Goal: Entertainment & Leisure: Consume media (video, audio)

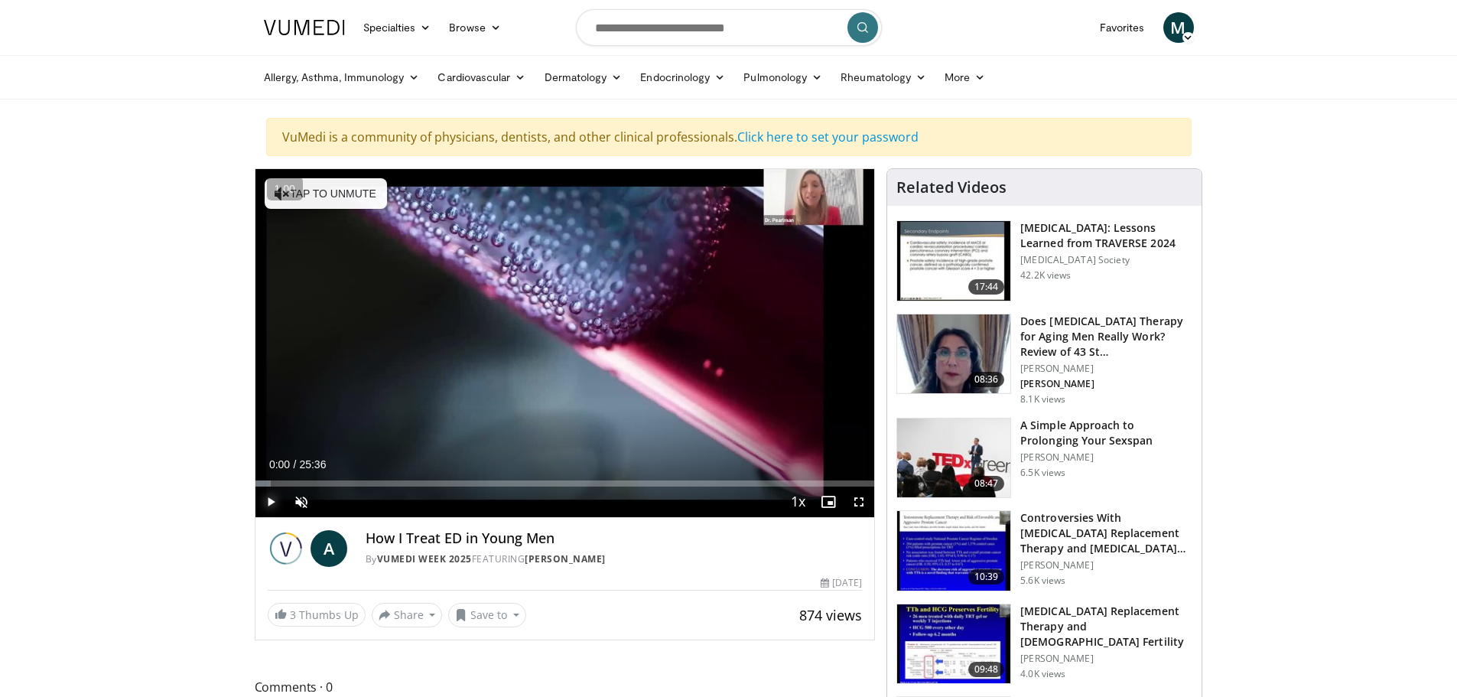
click at [261, 501] on span "Video Player" at bounding box center [271, 502] width 31 height 31
click at [303, 501] on span "Video Player" at bounding box center [301, 502] width 31 height 31
click at [860, 504] on span "Video Player" at bounding box center [859, 502] width 31 height 31
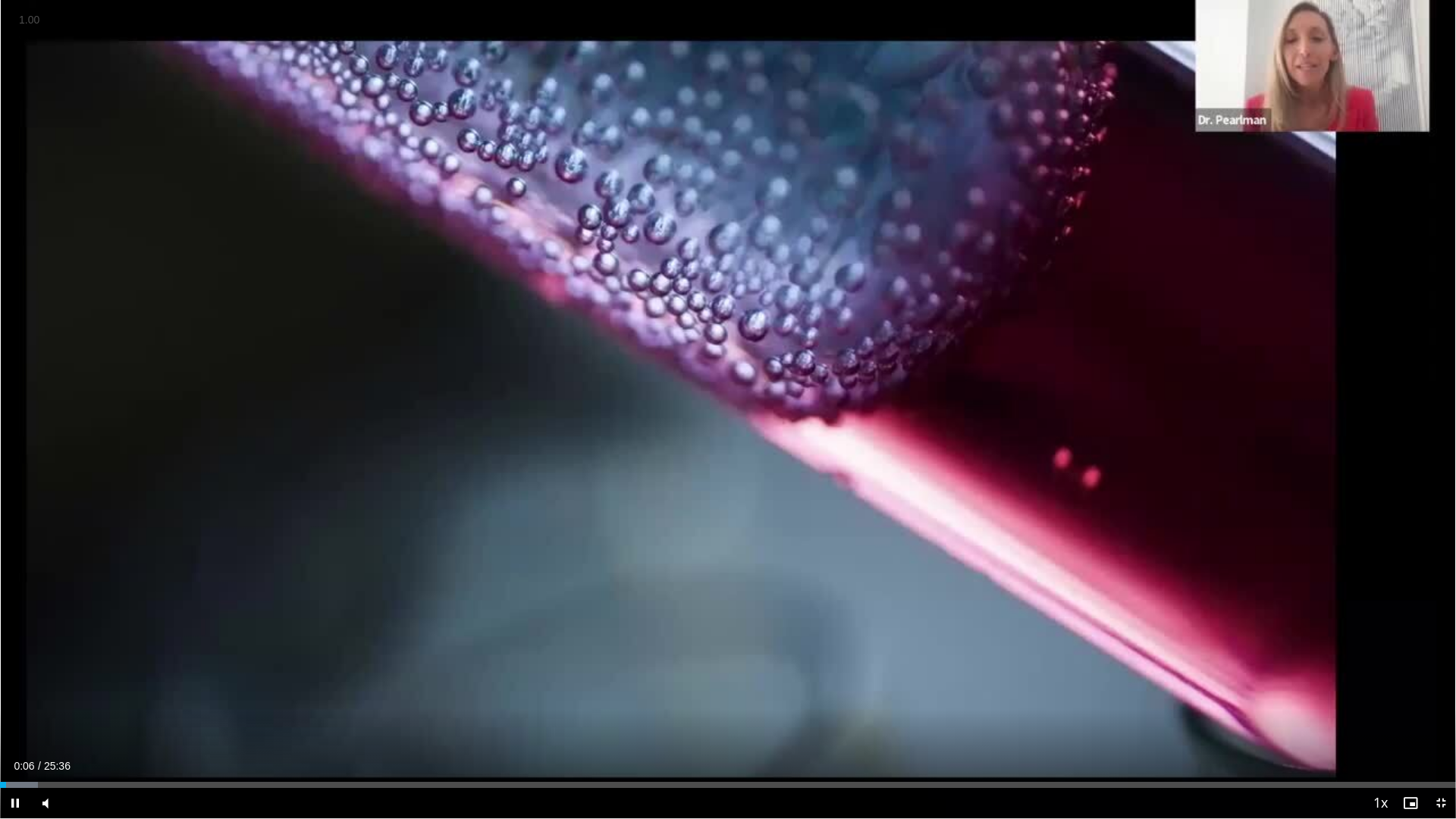
click at [0, 0] on button "+" at bounding box center [0, 0] width 0 height 0
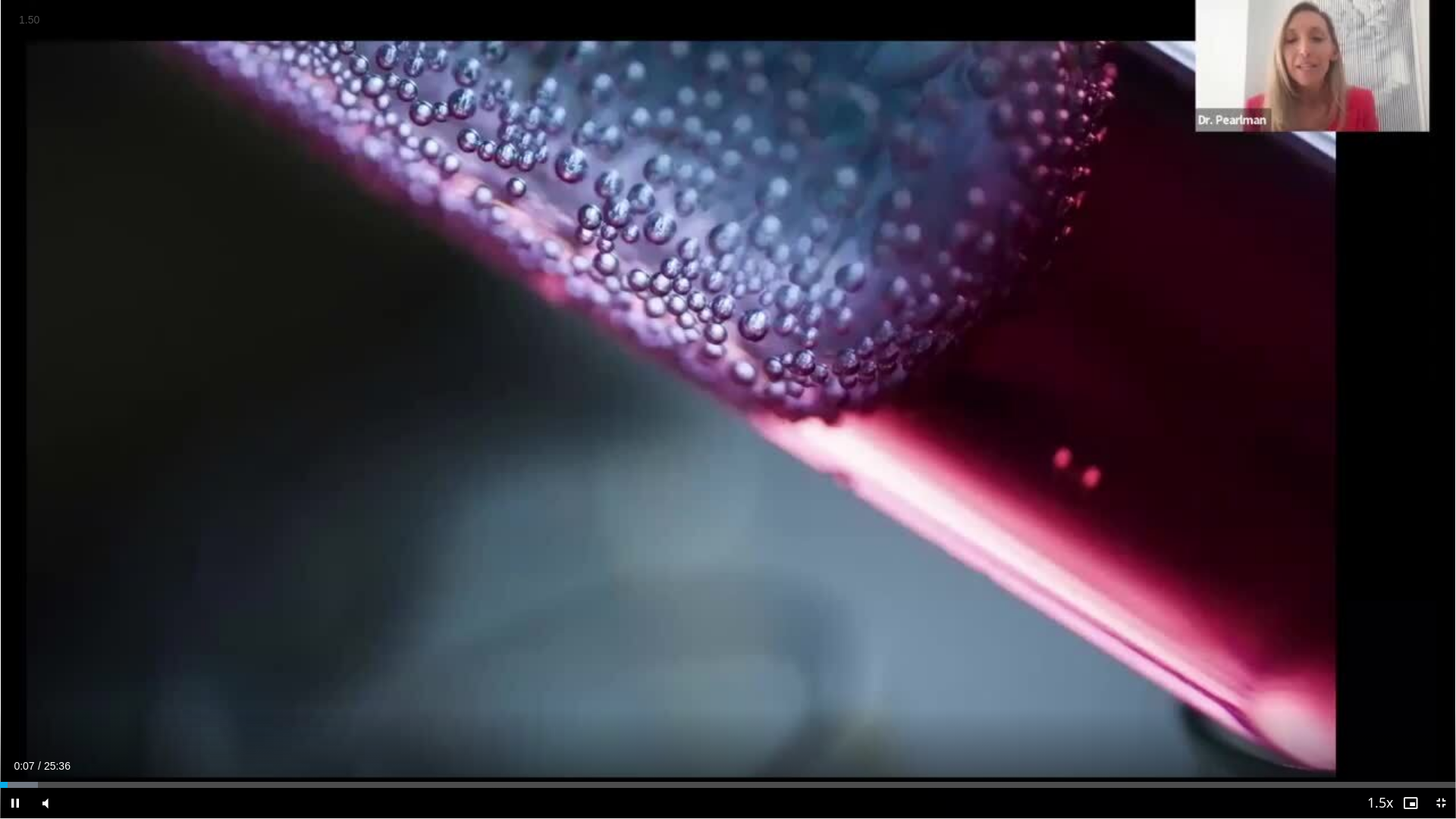
click at [0, 0] on button "+" at bounding box center [0, 0] width 0 height 0
click at [75, 690] on div "Volume Level" at bounding box center [69, 803] width 11 height 5
click at [1441, 690] on span "Video Player" at bounding box center [1440, 803] width 31 height 31
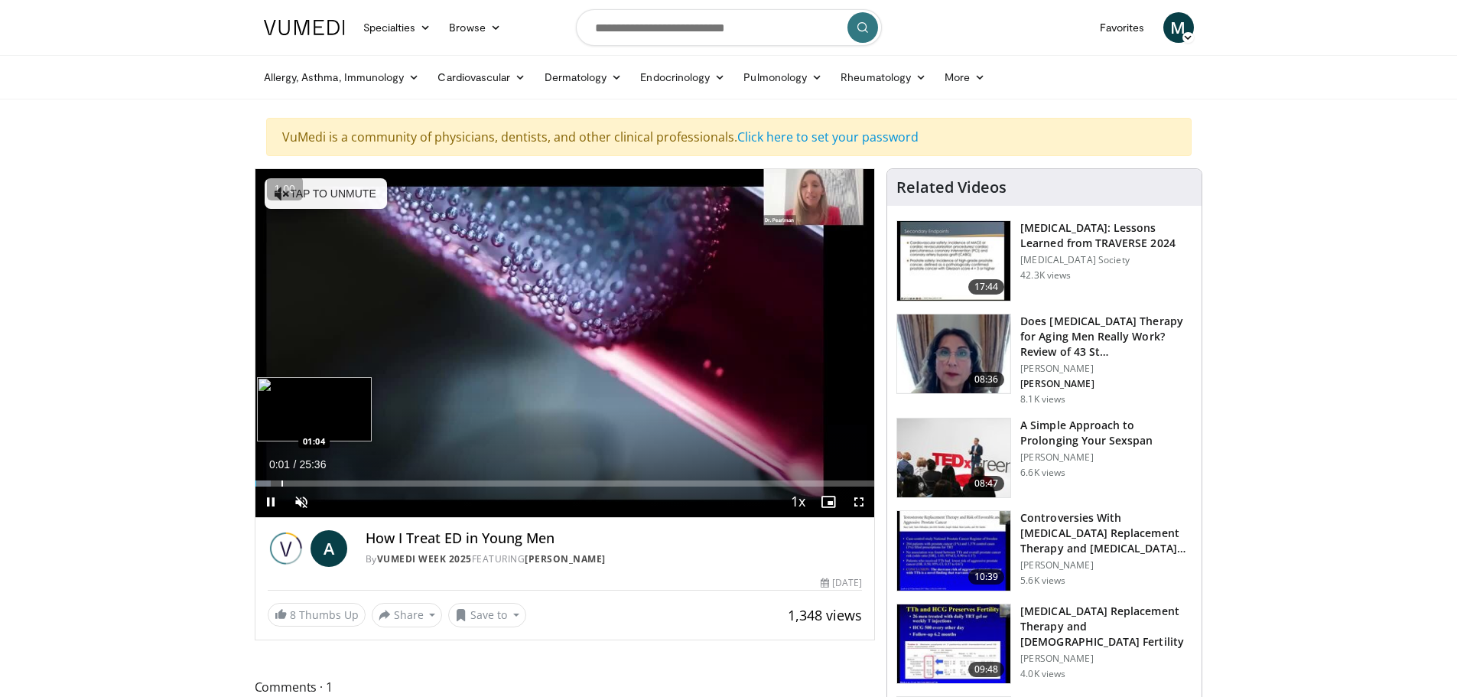
click at [282, 484] on div "Progress Bar" at bounding box center [283, 483] width 2 height 6
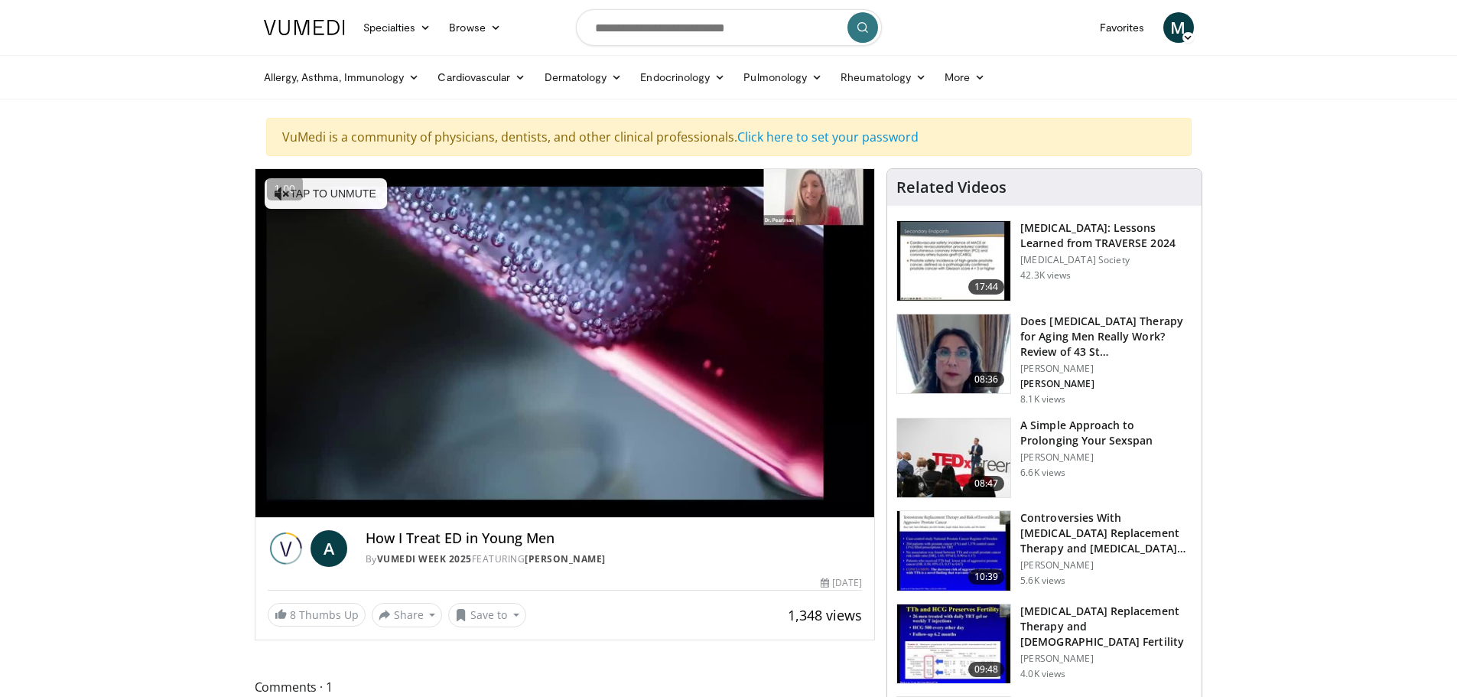
click at [857, 493] on div "10 seconds Tap to unmute" at bounding box center [566, 343] width 620 height 348
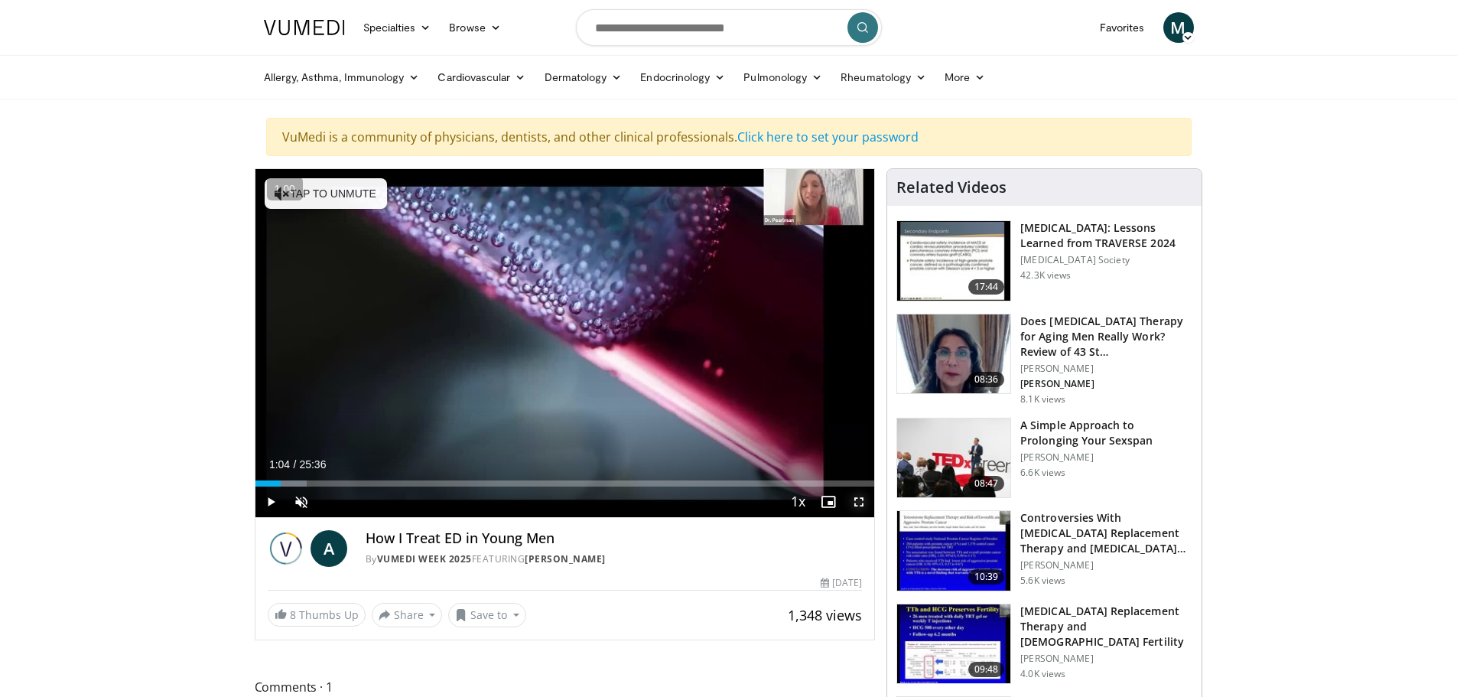
click at [860, 503] on span "Video Player" at bounding box center [859, 502] width 31 height 31
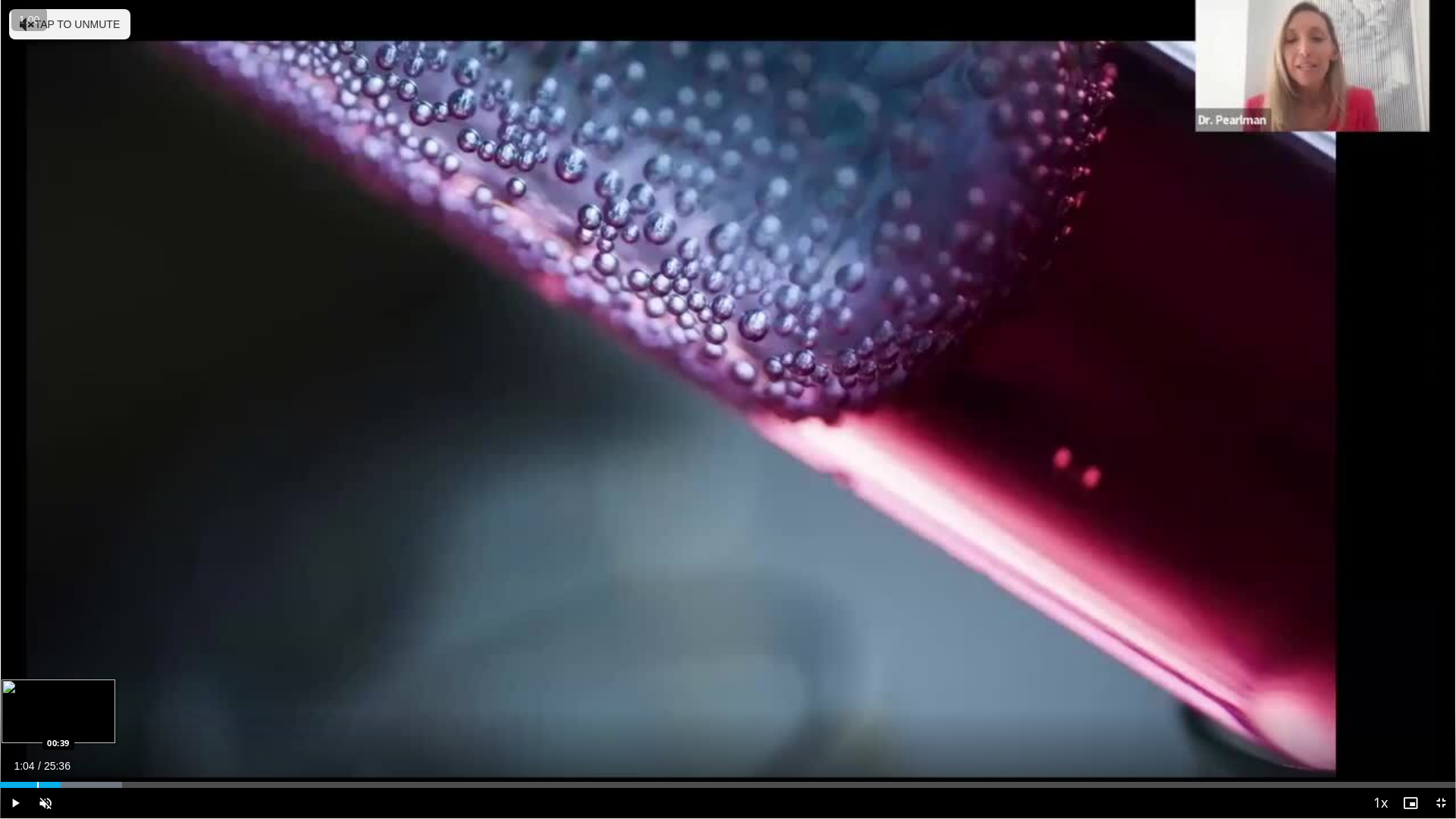
click at [37, 690] on div "Loaded : 8.39% 01:04 00:39" at bounding box center [728, 780] width 1456 height 15
click at [45, 690] on span "Video Player" at bounding box center [46, 803] width 31 height 31
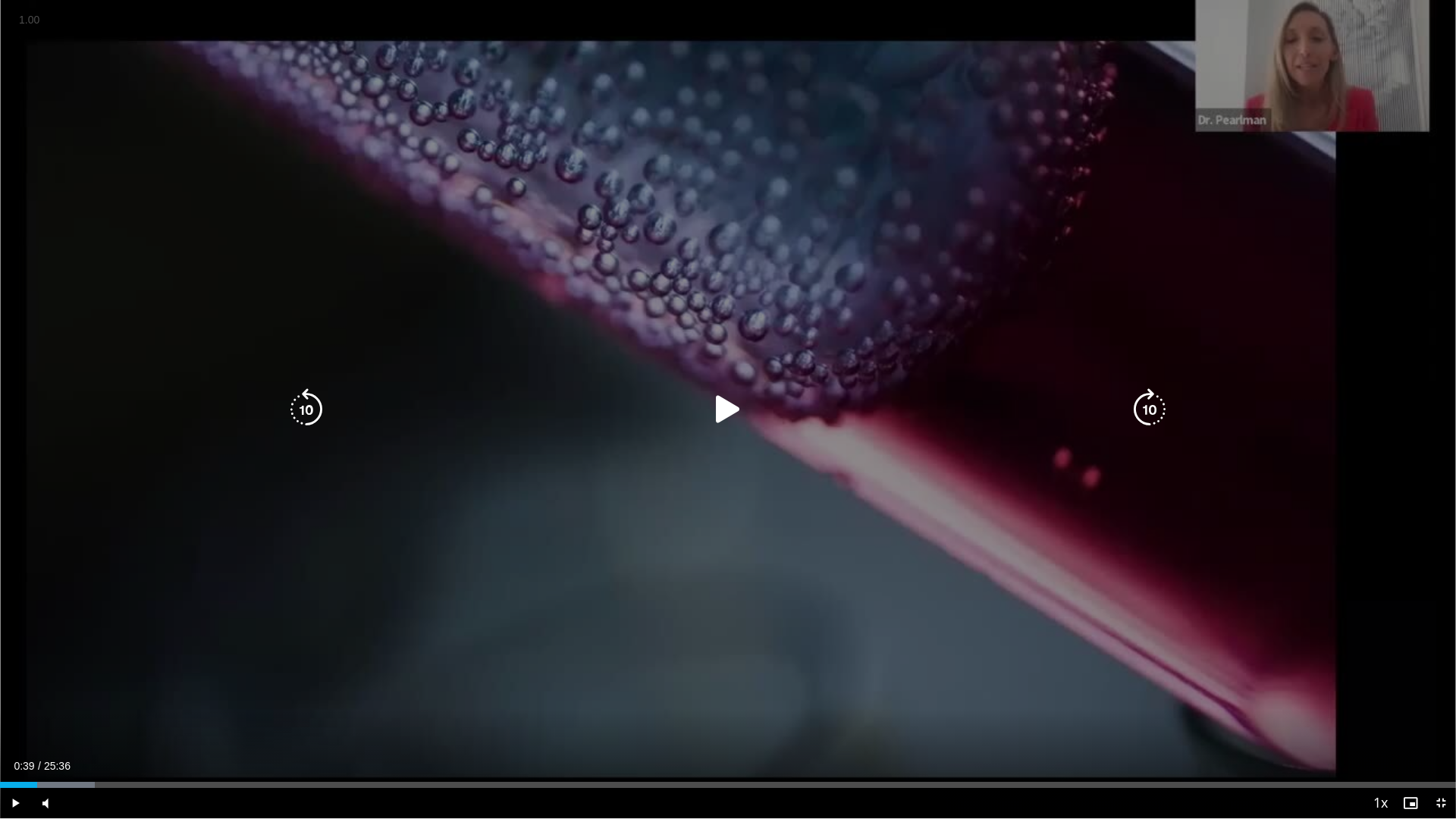
click at [730, 414] on icon "Video Player" at bounding box center [728, 410] width 43 height 43
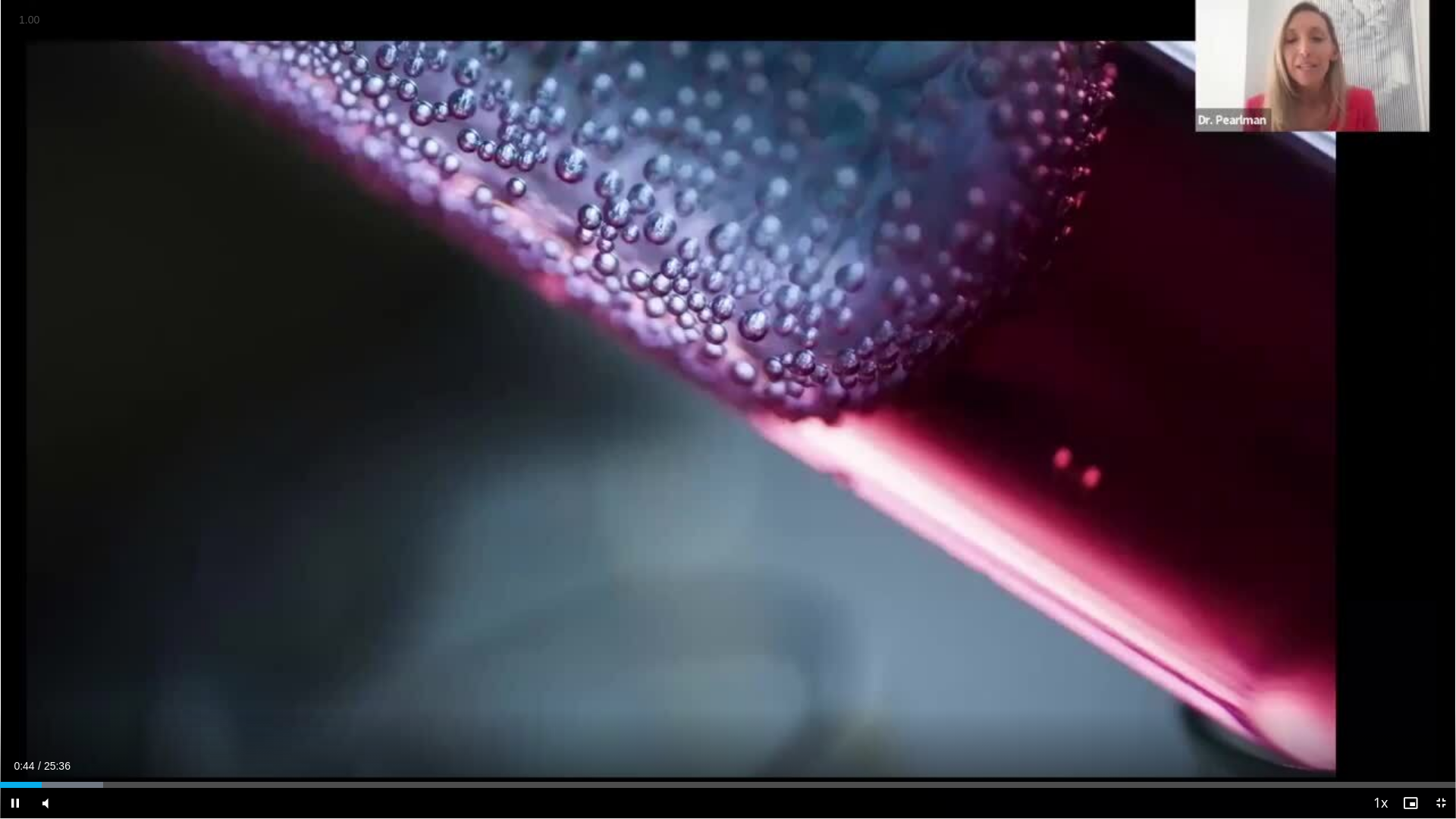
click at [0, 0] on button "+" at bounding box center [0, 0] width 0 height 0
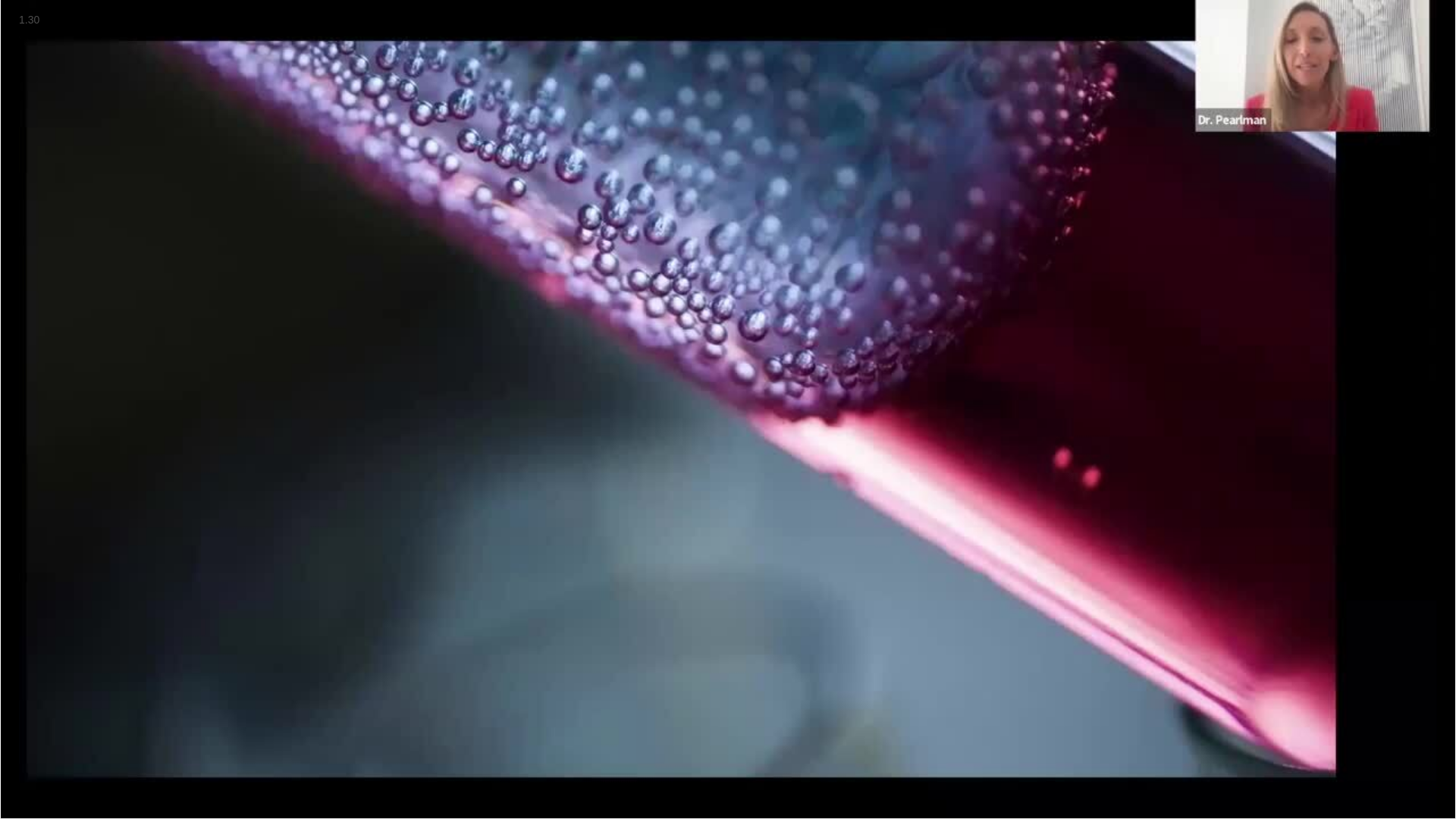
click at [0, 0] on button "+" at bounding box center [0, 0] width 0 height 0
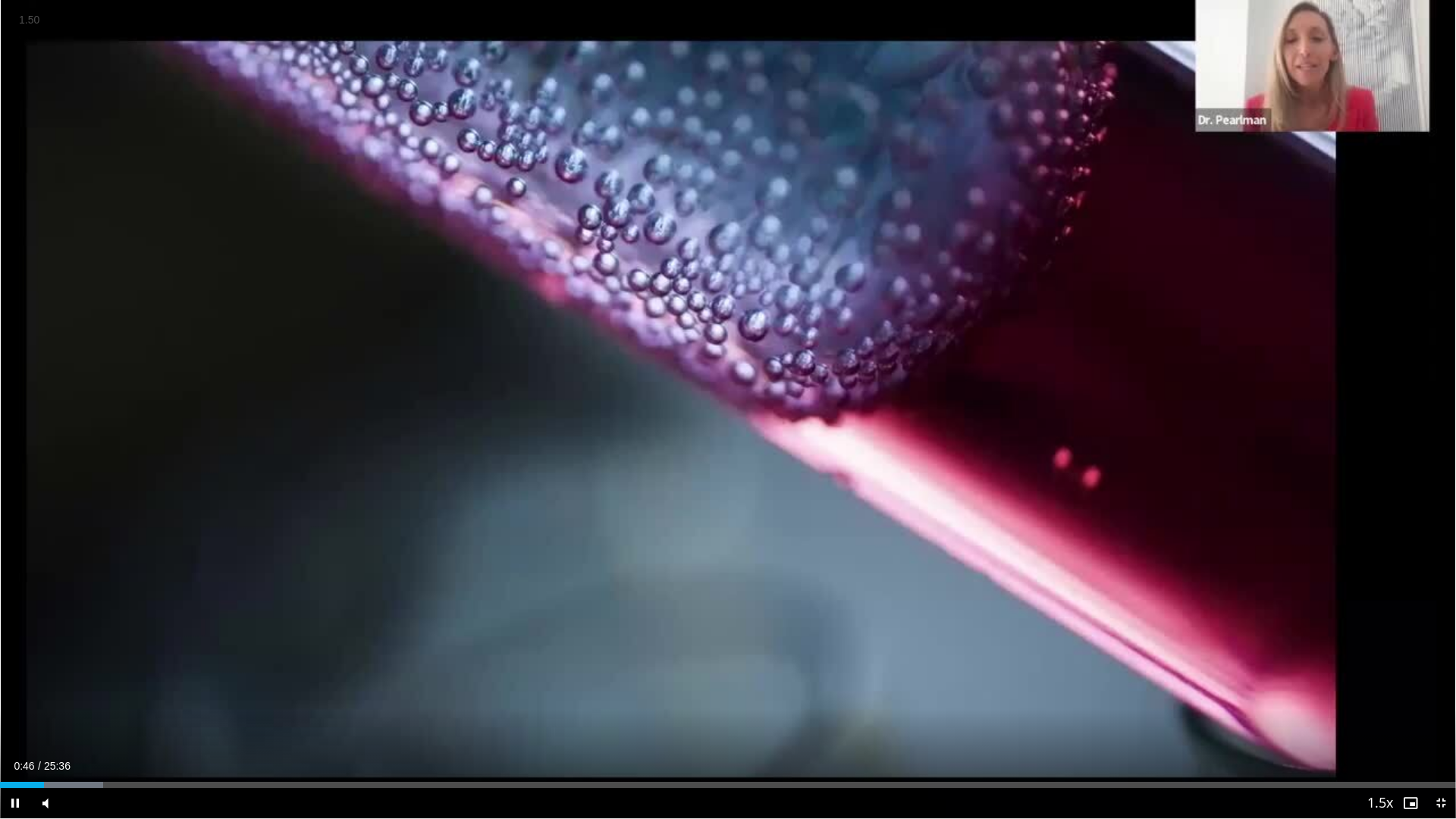
click at [0, 0] on button "+" at bounding box center [0, 0] width 0 height 0
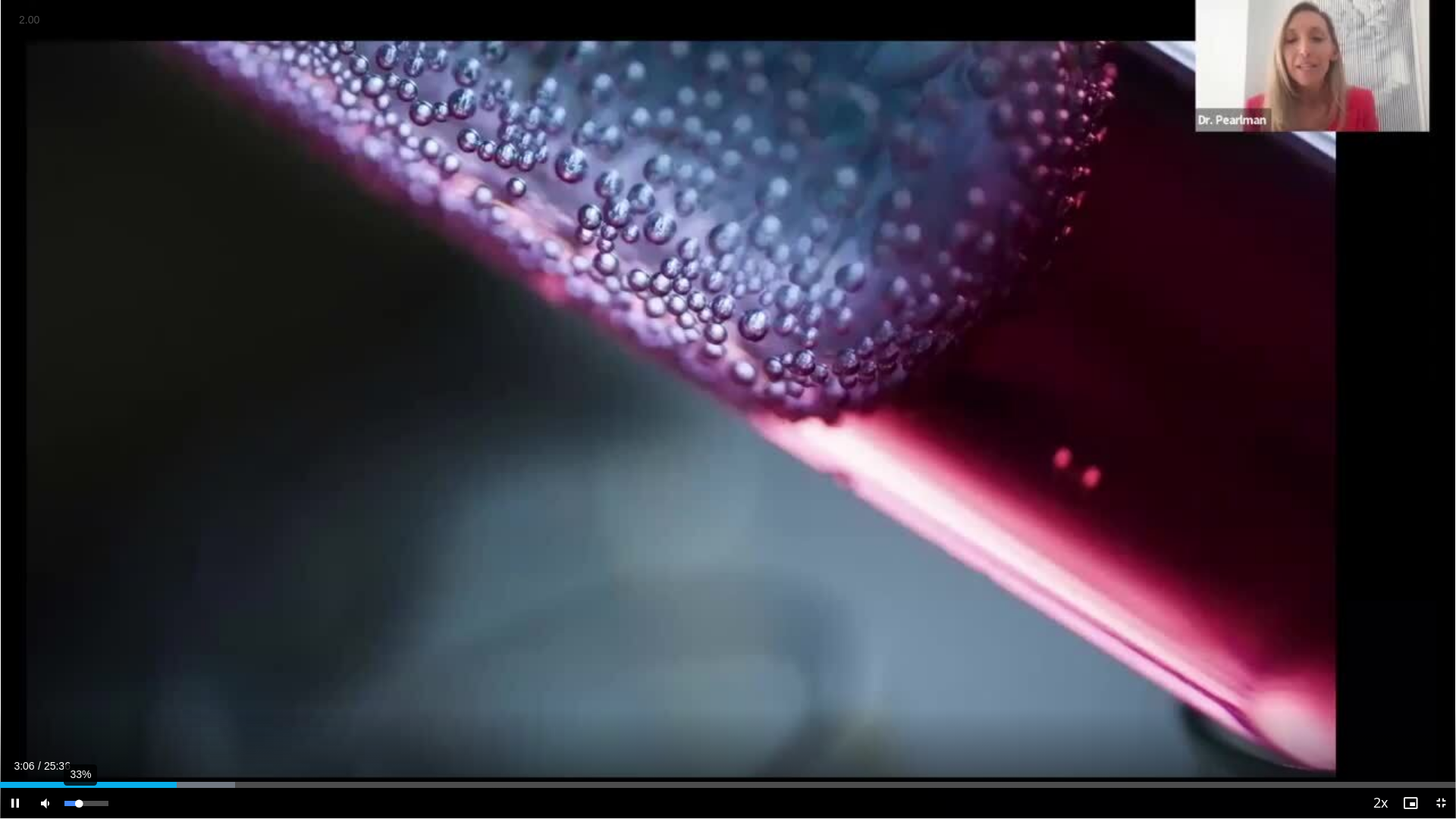
click at [79, 690] on div "Volume Level" at bounding box center [71, 803] width 15 height 5
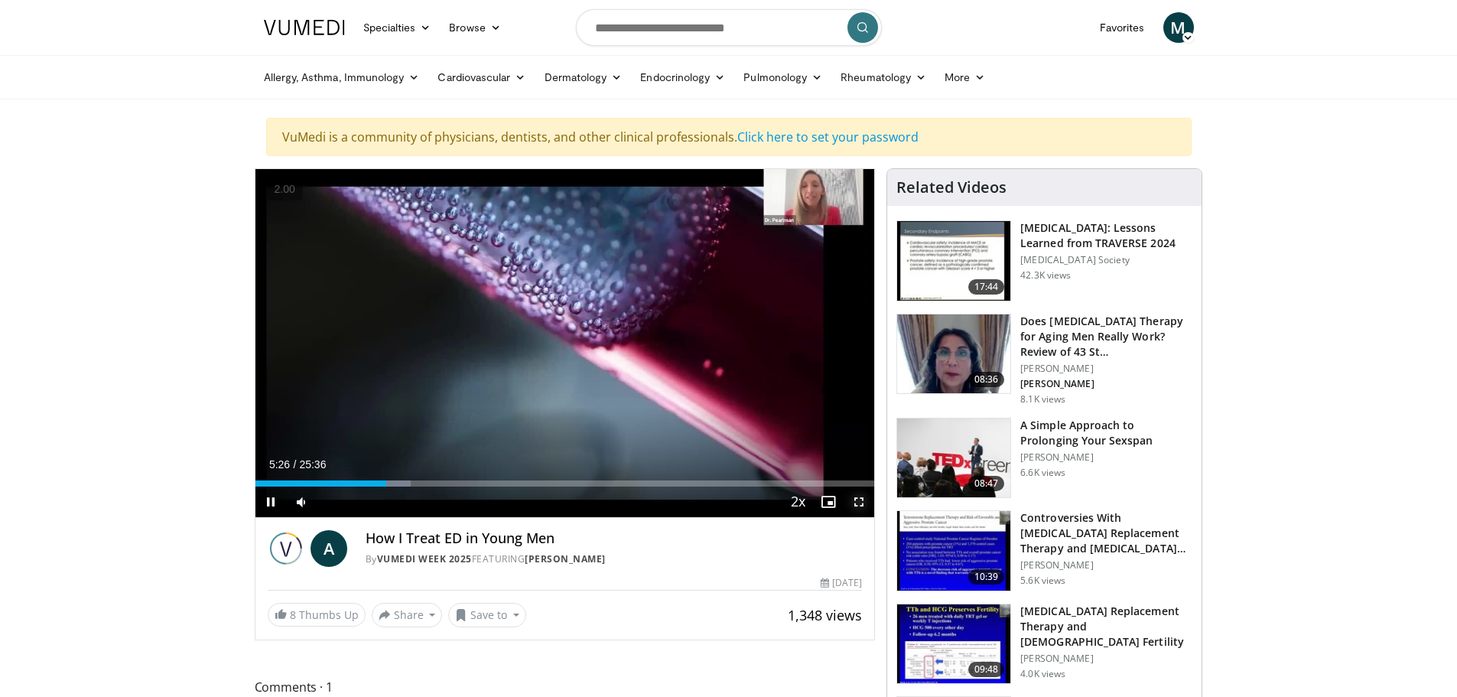
click at [863, 502] on span "Video Player" at bounding box center [859, 502] width 31 height 31
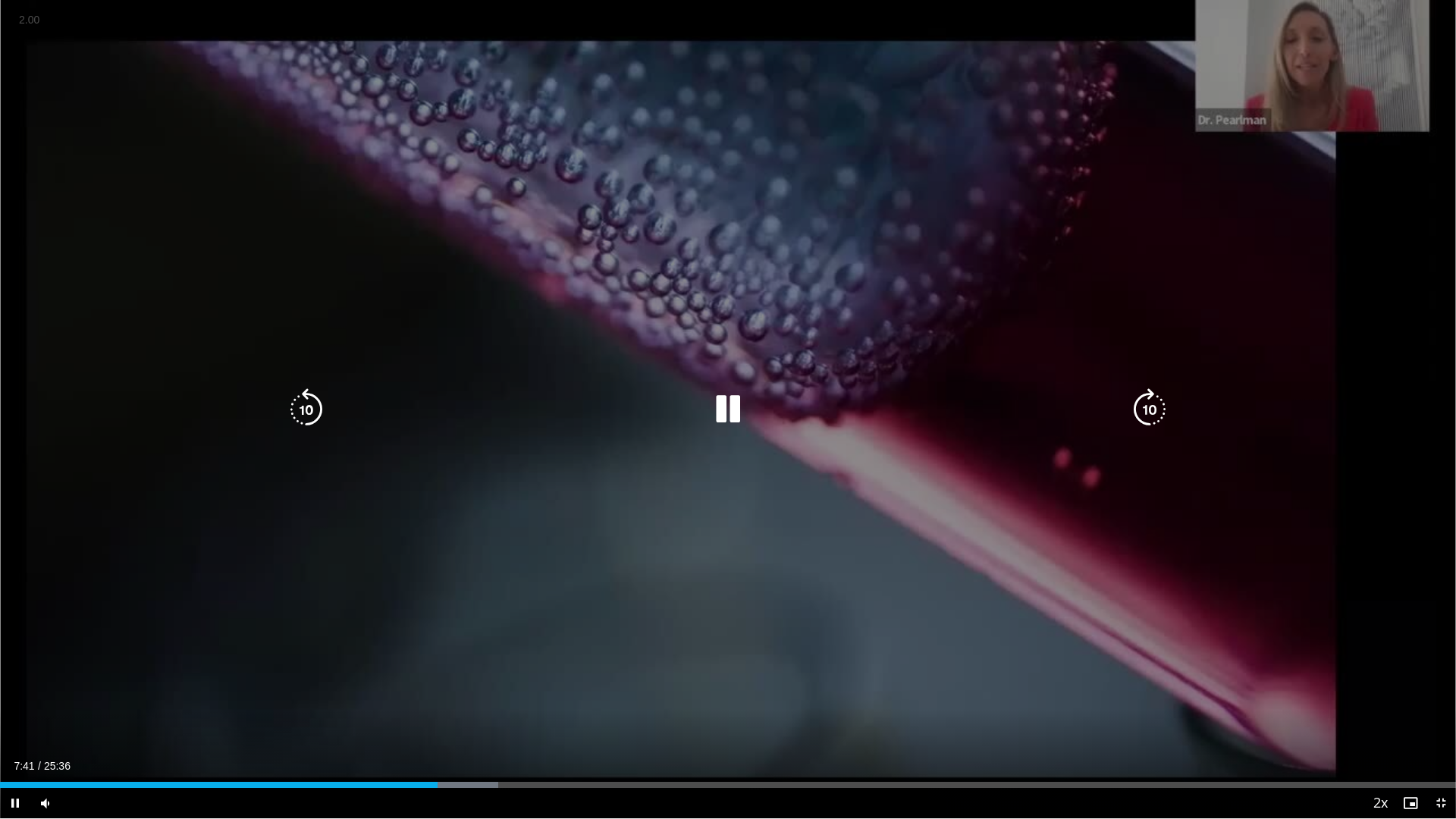
click at [737, 408] on icon "Video Player" at bounding box center [728, 410] width 43 height 43
click at [737, 417] on icon "Video Player" at bounding box center [728, 410] width 43 height 43
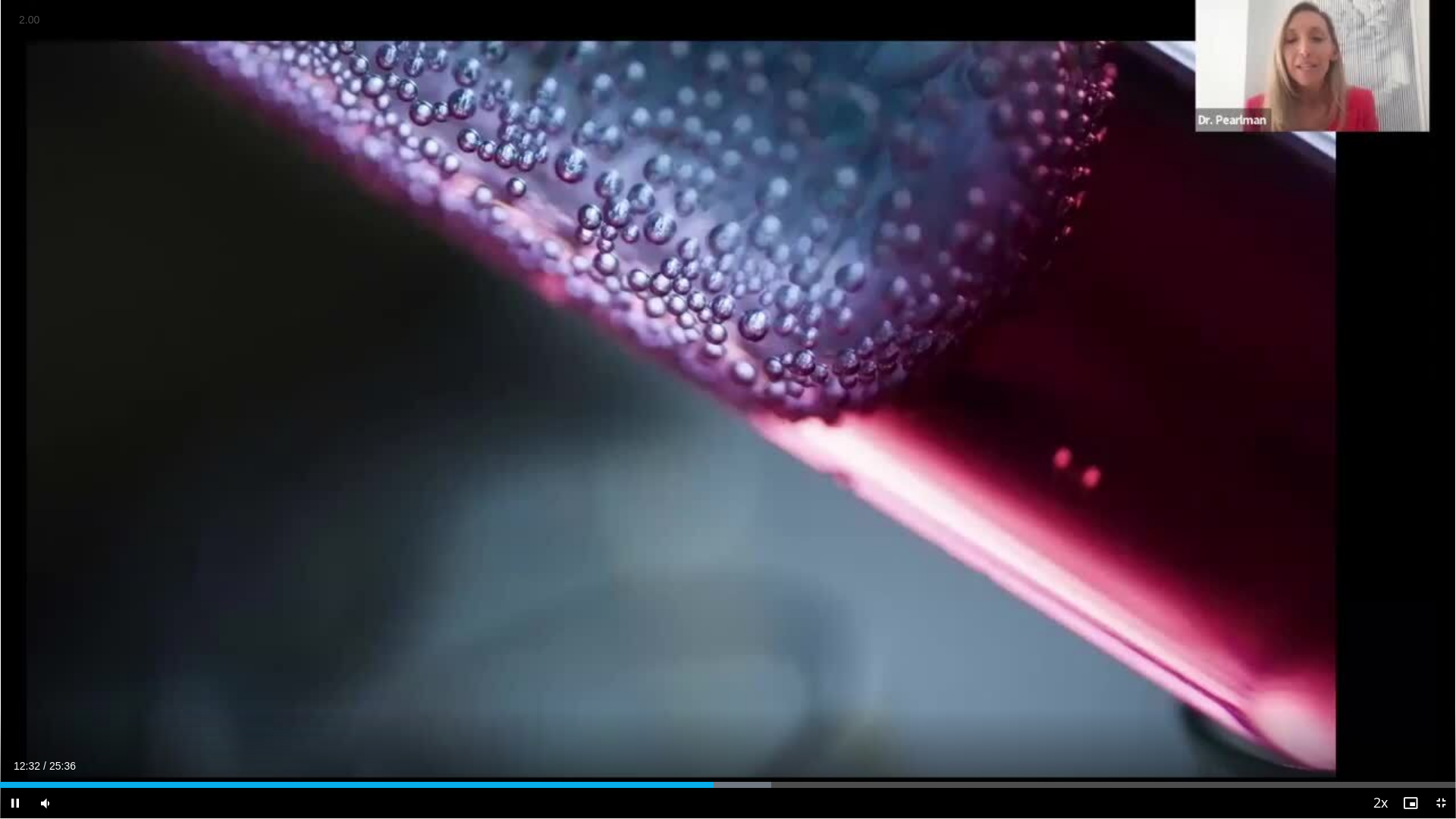
click at [0, 0] on button "−" at bounding box center [0, 0] width 0 height 0
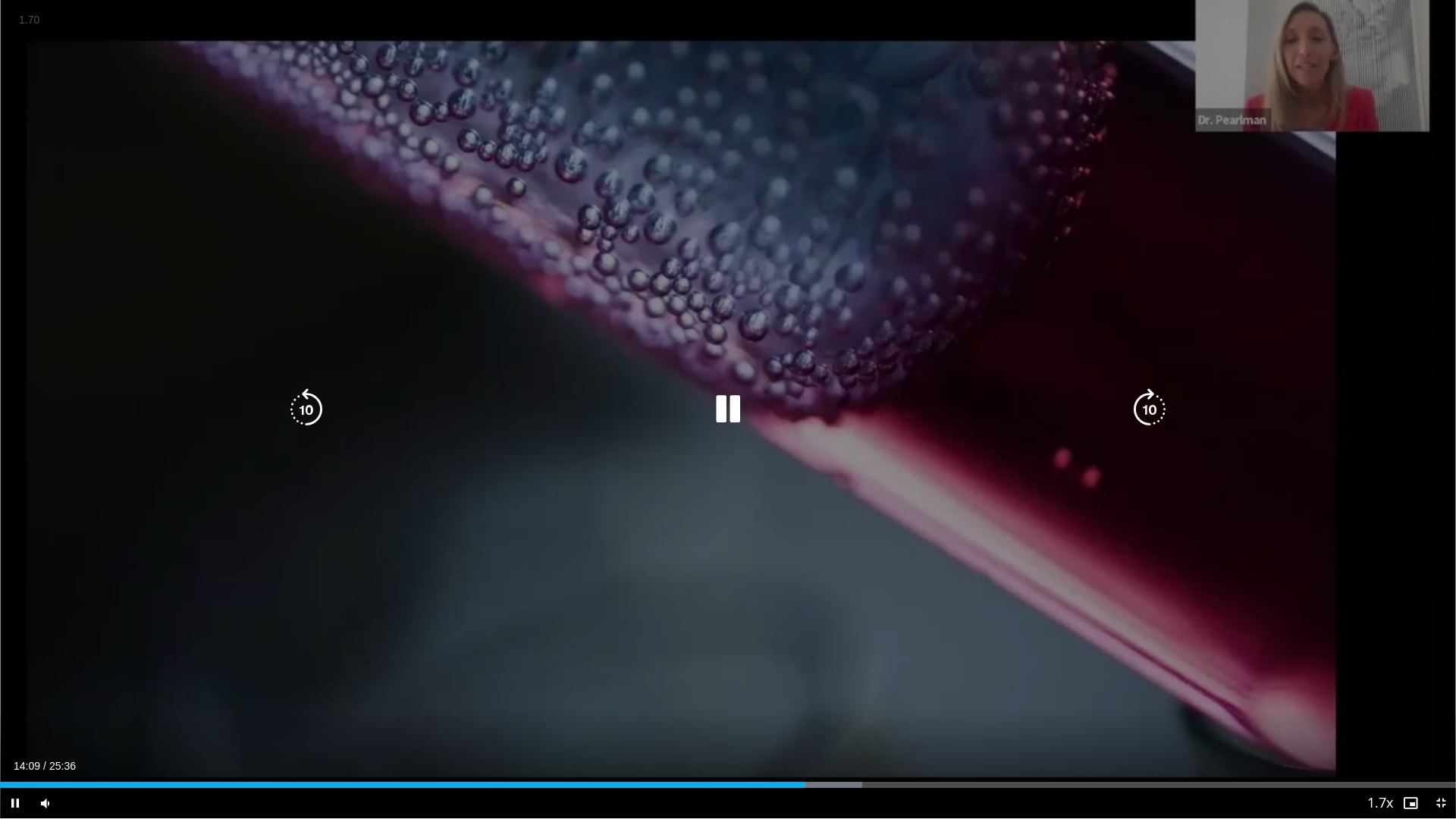
click at [730, 411] on icon "Video Player" at bounding box center [728, 410] width 43 height 43
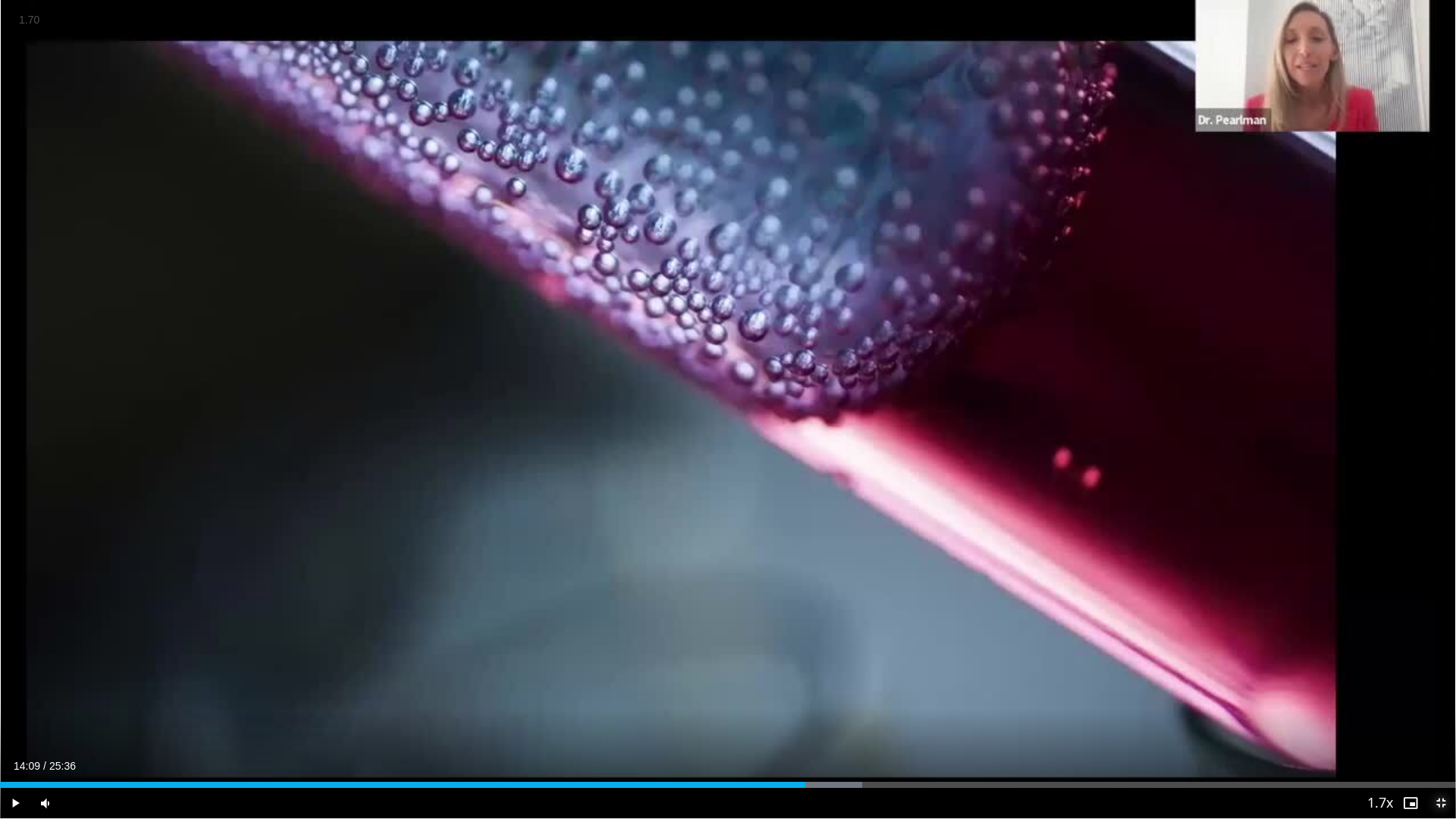
click at [1438, 690] on span "Video Player" at bounding box center [1440, 803] width 31 height 31
